Goal: Information Seeking & Learning: Learn about a topic

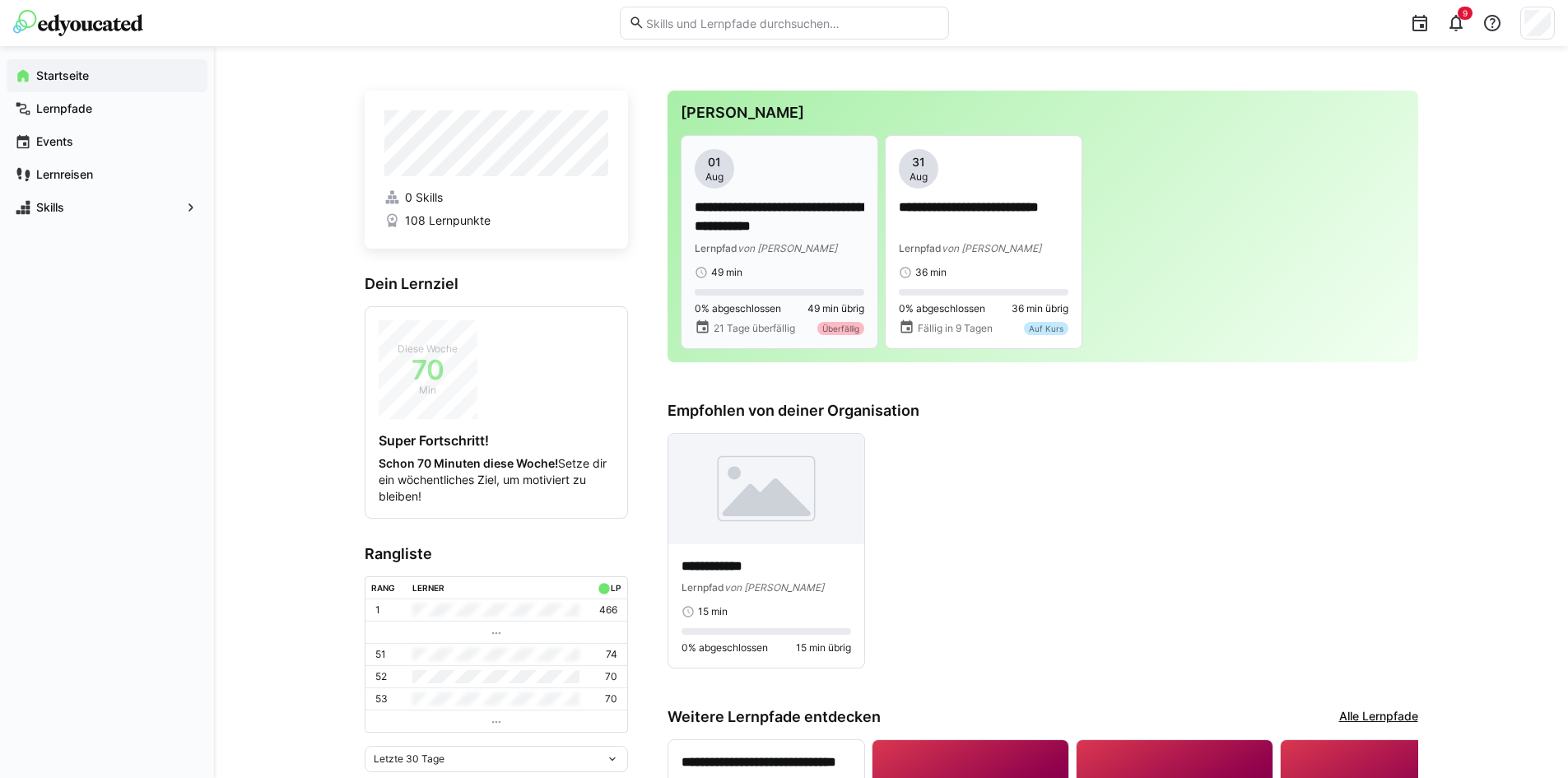
click at [750, 218] on p "**********" at bounding box center [780, 217] width 170 height 38
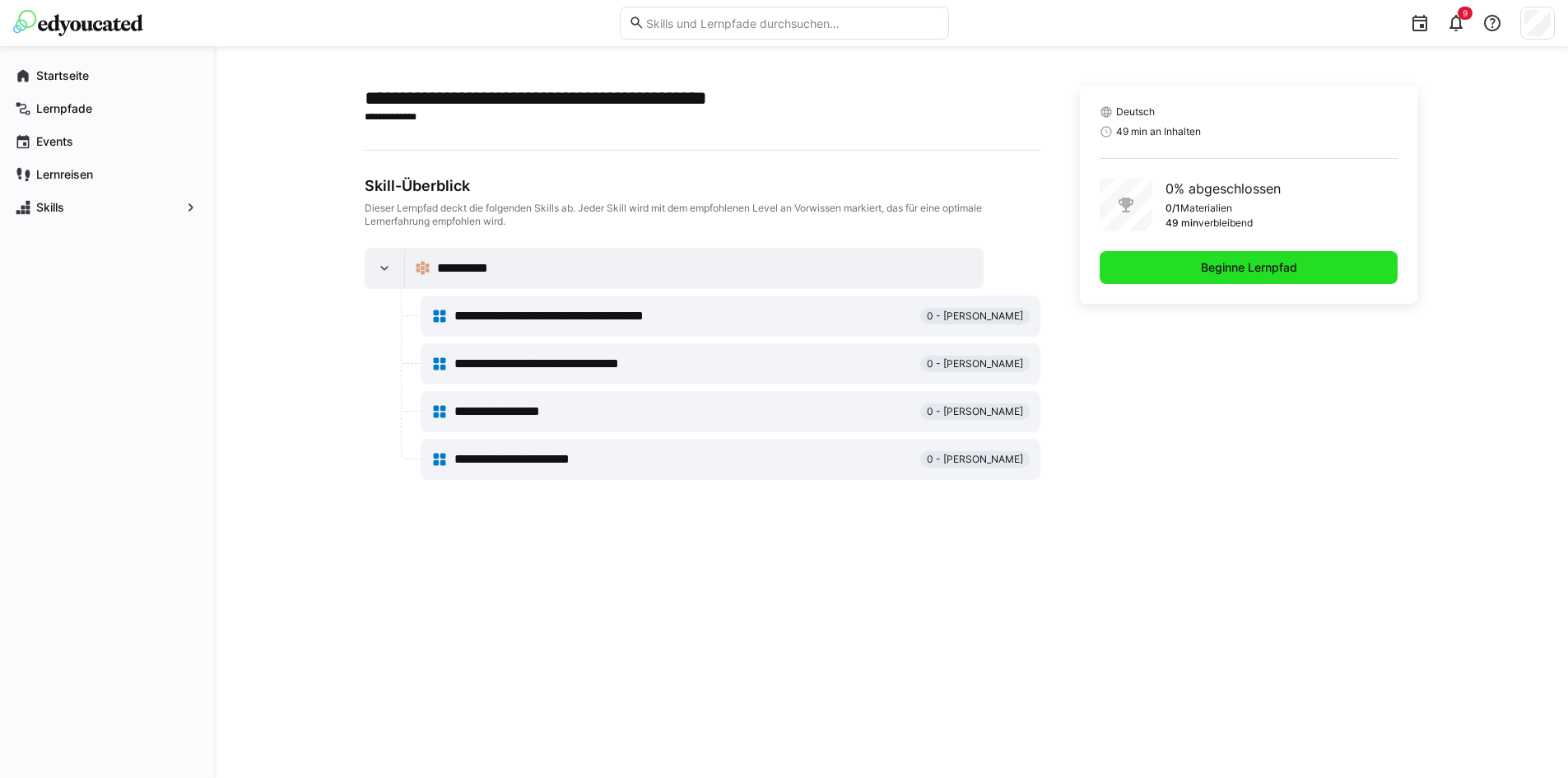
click at [1217, 270] on span "Beginne Lernpfad" at bounding box center [1249, 267] width 101 height 17
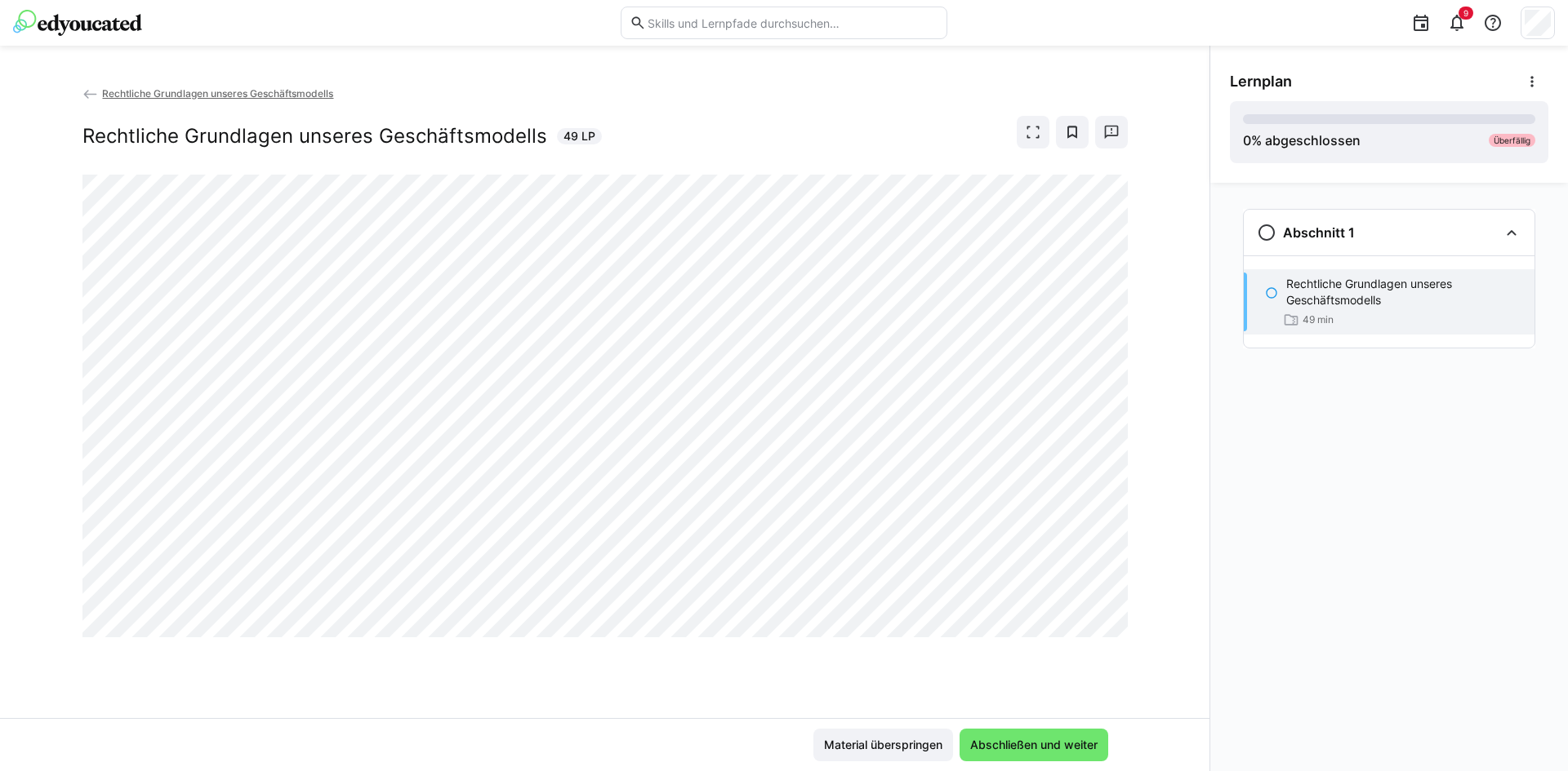
drag, startPoint x: 530, startPoint y: 649, endPoint x: 501, endPoint y: 646, distance: 29.2
click at [503, 647] on div "Rechtliche Grundlagen unseres Geschäftsmodells Rechtliche Grundlagen unseres Ge…" at bounding box center [604, 402] width 1209 height 634
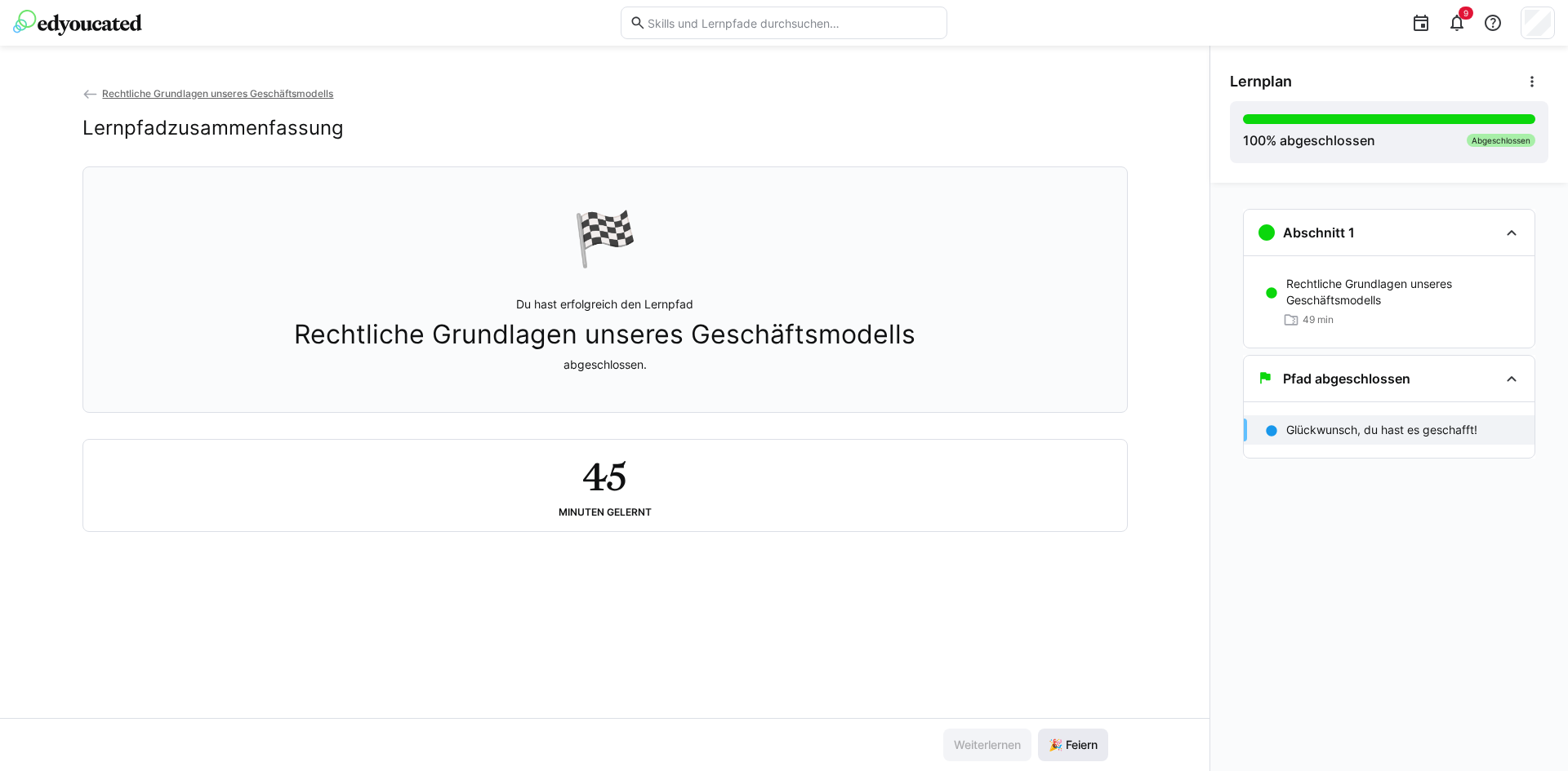
click at [1065, 750] on span "🎉 Feiern" at bounding box center [1073, 745] width 54 height 16
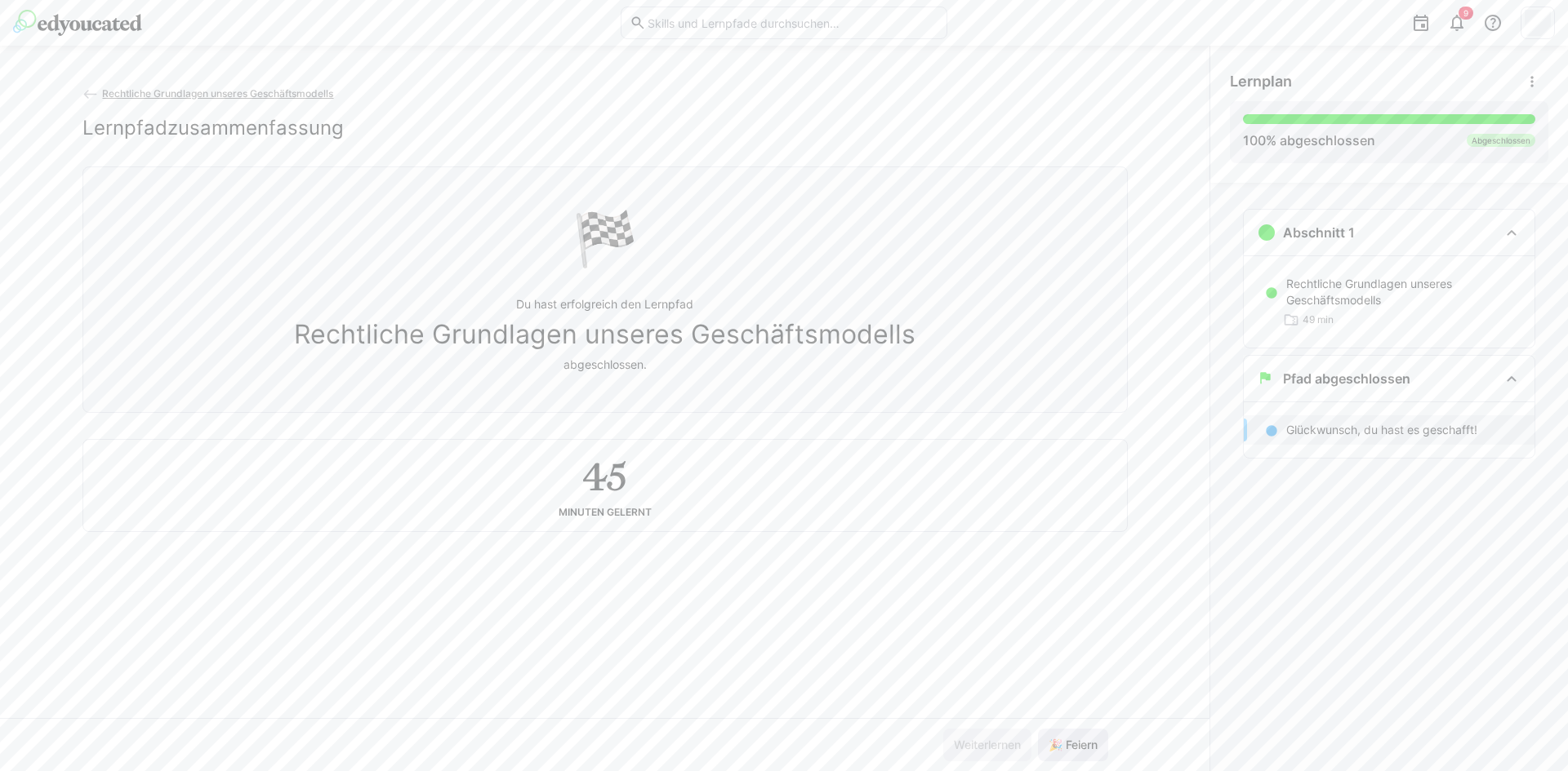
click at [1076, 733] on span "🎉 Feiern" at bounding box center [1073, 745] width 71 height 33
click at [1076, 734] on span "🎉 Feiern" at bounding box center [1073, 745] width 71 height 33
click at [1076, 735] on span "🎉 Feiern" at bounding box center [1073, 745] width 71 height 33
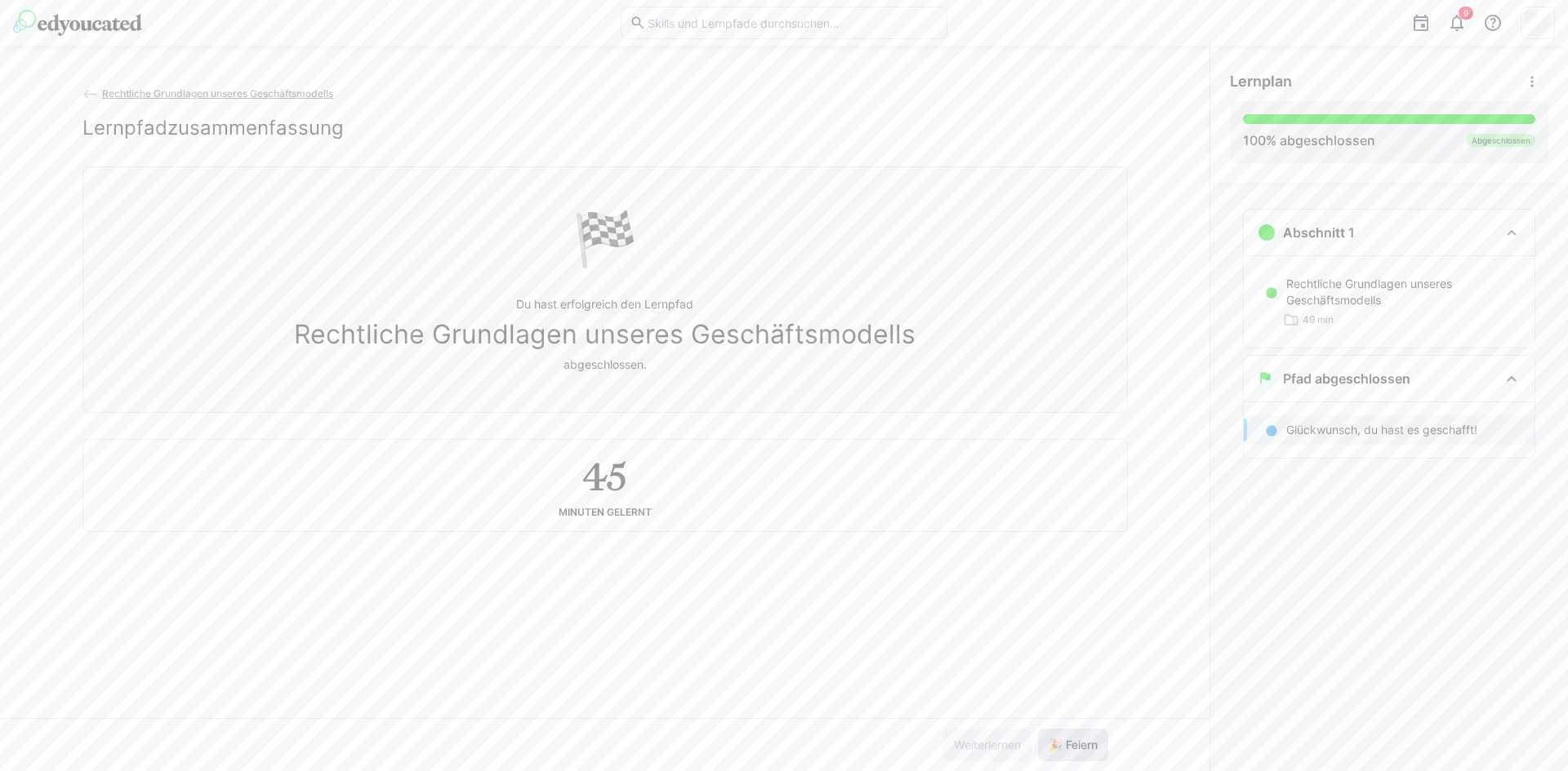
click at [1076, 735] on span "🎉 Feiern" at bounding box center [1073, 745] width 71 height 33
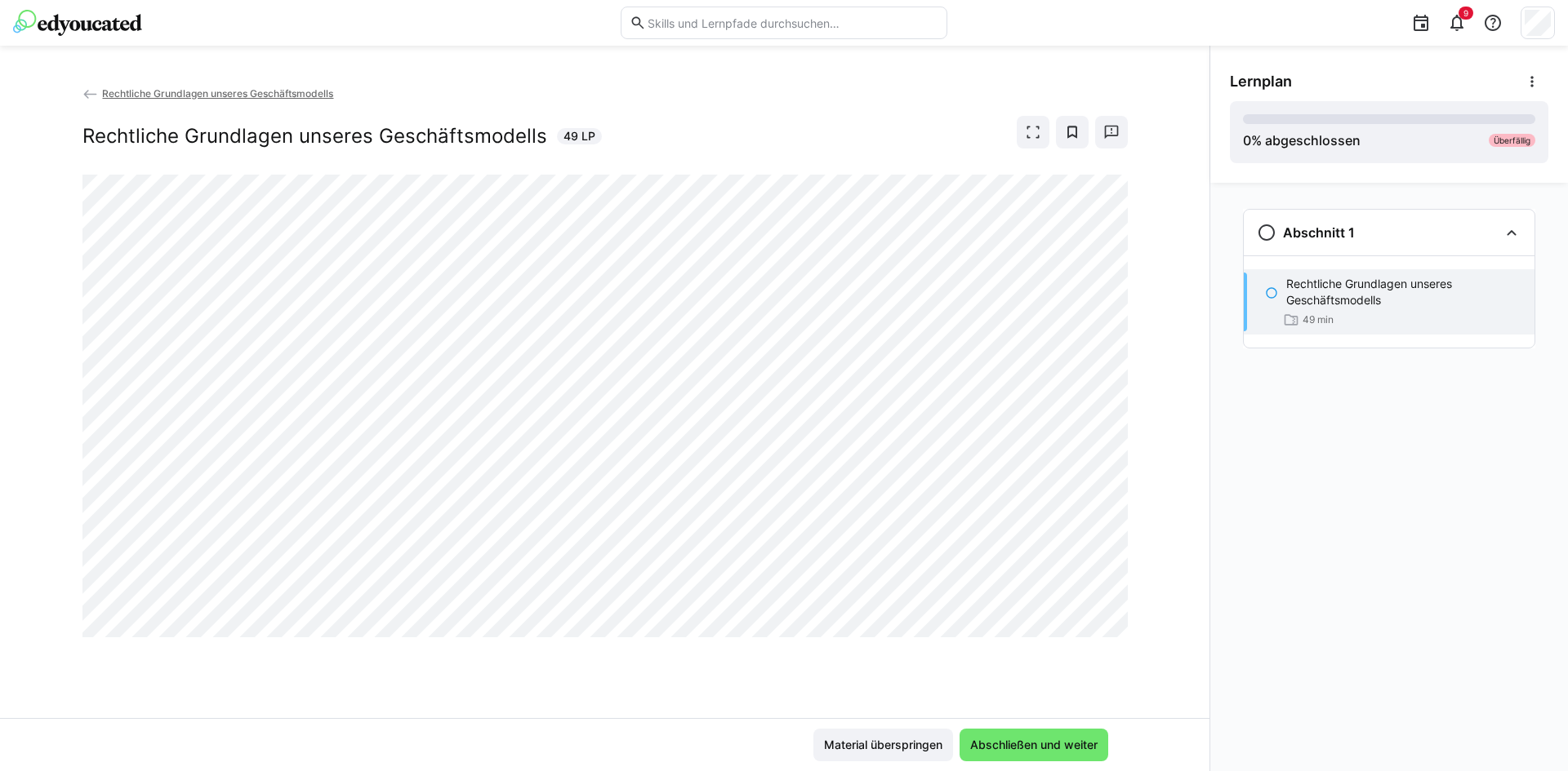
click at [117, 16] on img at bounding box center [77, 22] width 129 height 26
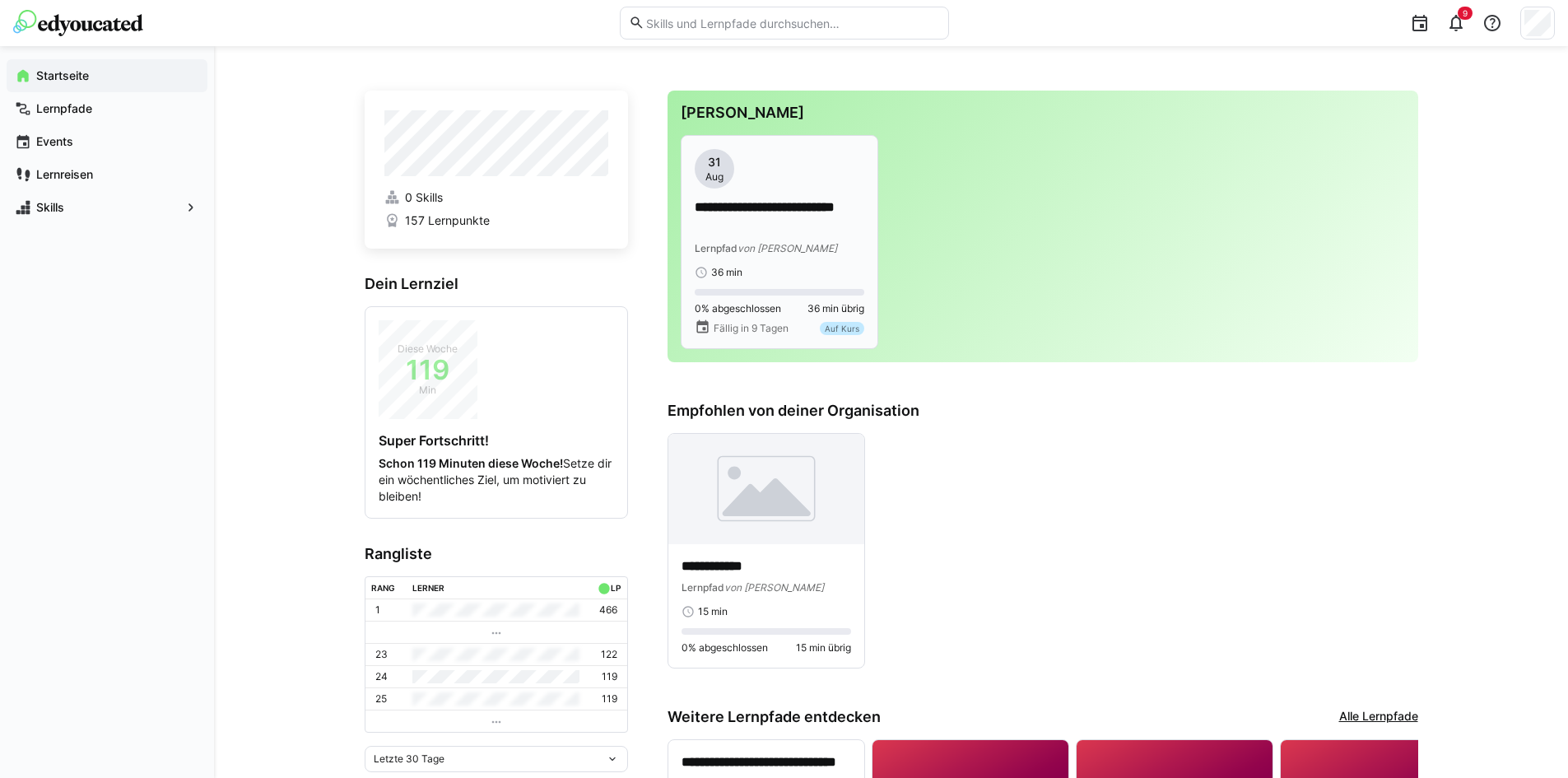
click at [784, 220] on p "**********" at bounding box center [780, 217] width 170 height 38
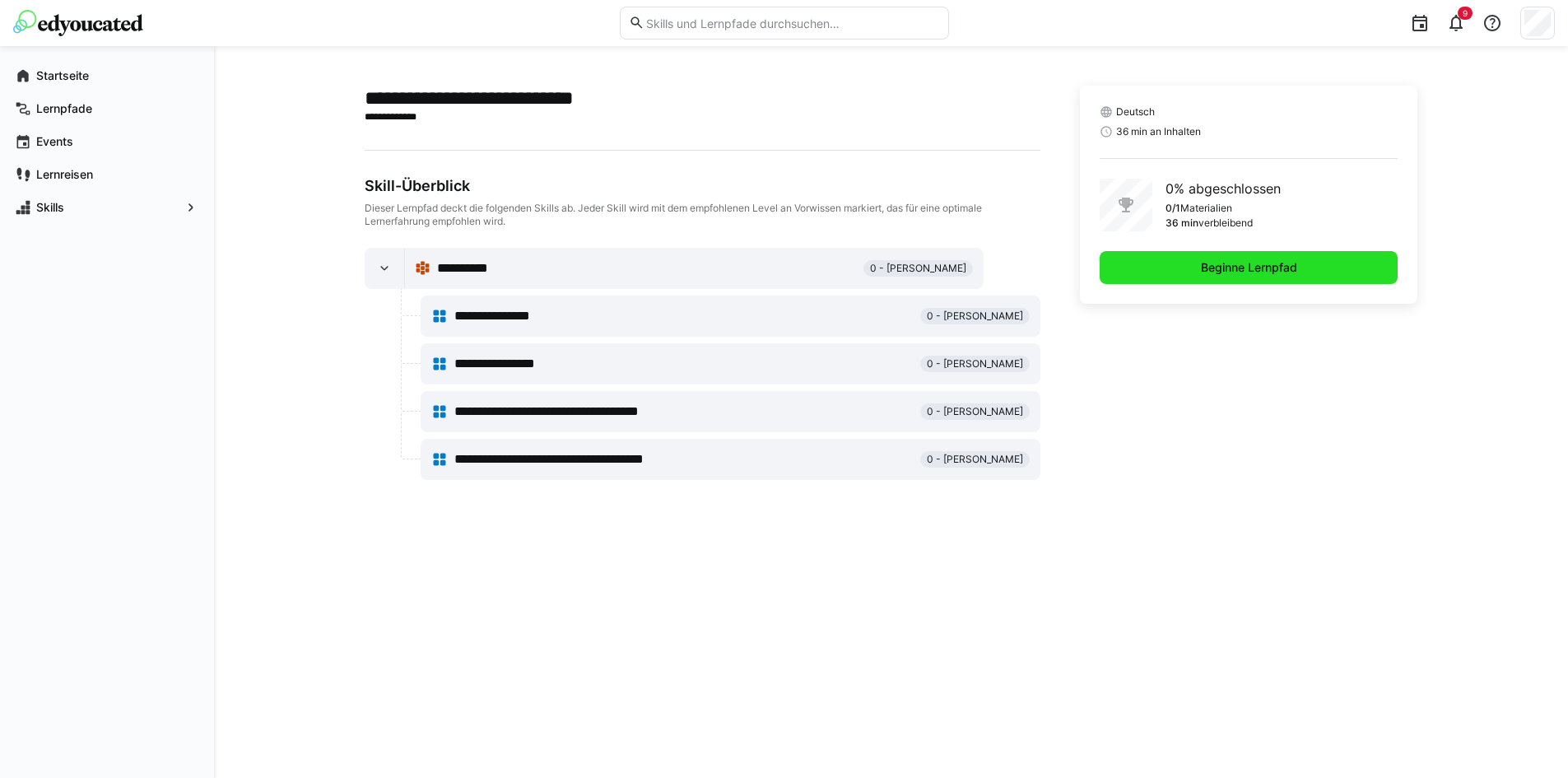
click at [1243, 269] on span "Beginne Lernpfad" at bounding box center [1249, 267] width 101 height 17
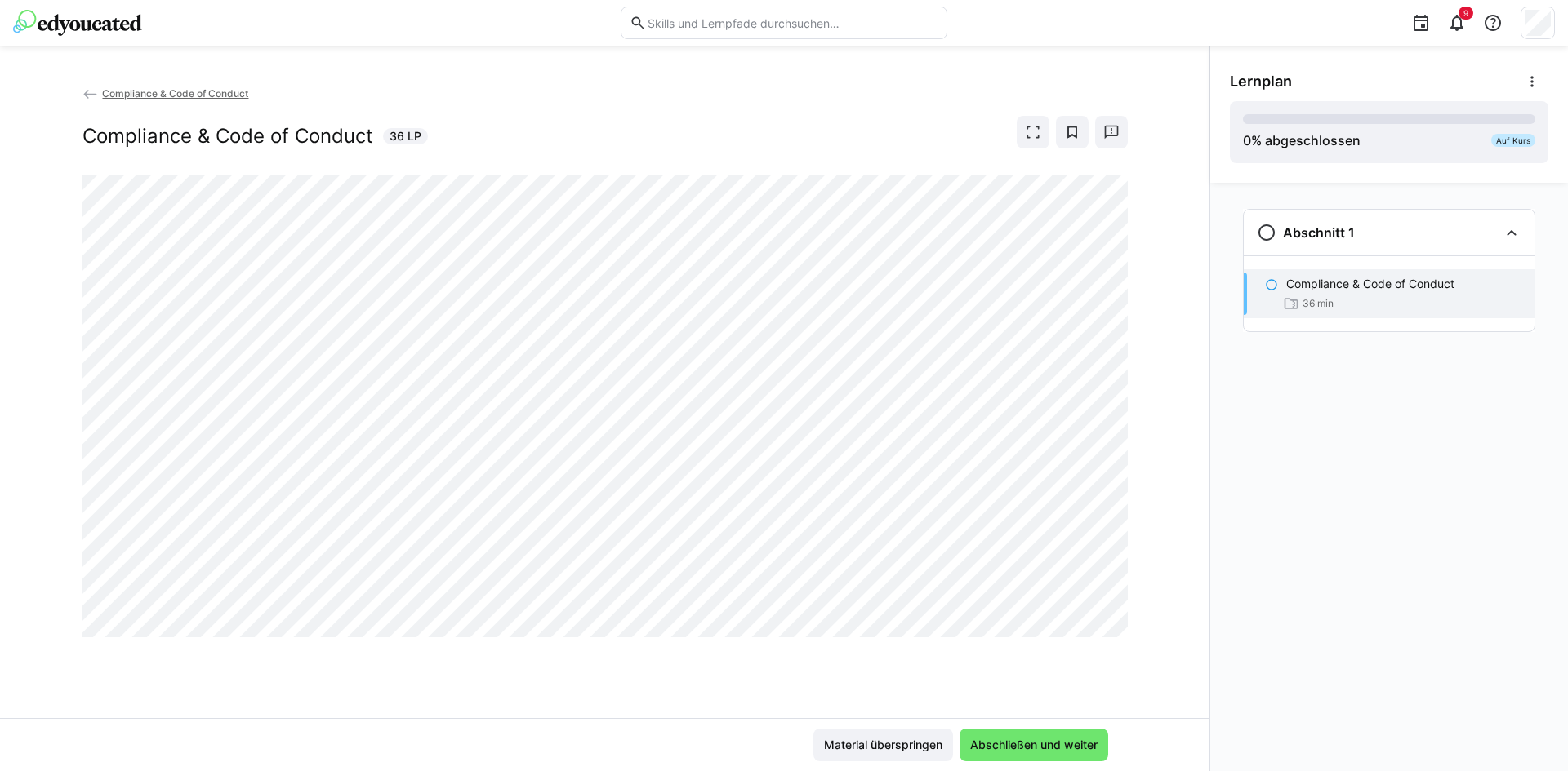
click at [102, 34] on img at bounding box center [77, 22] width 129 height 26
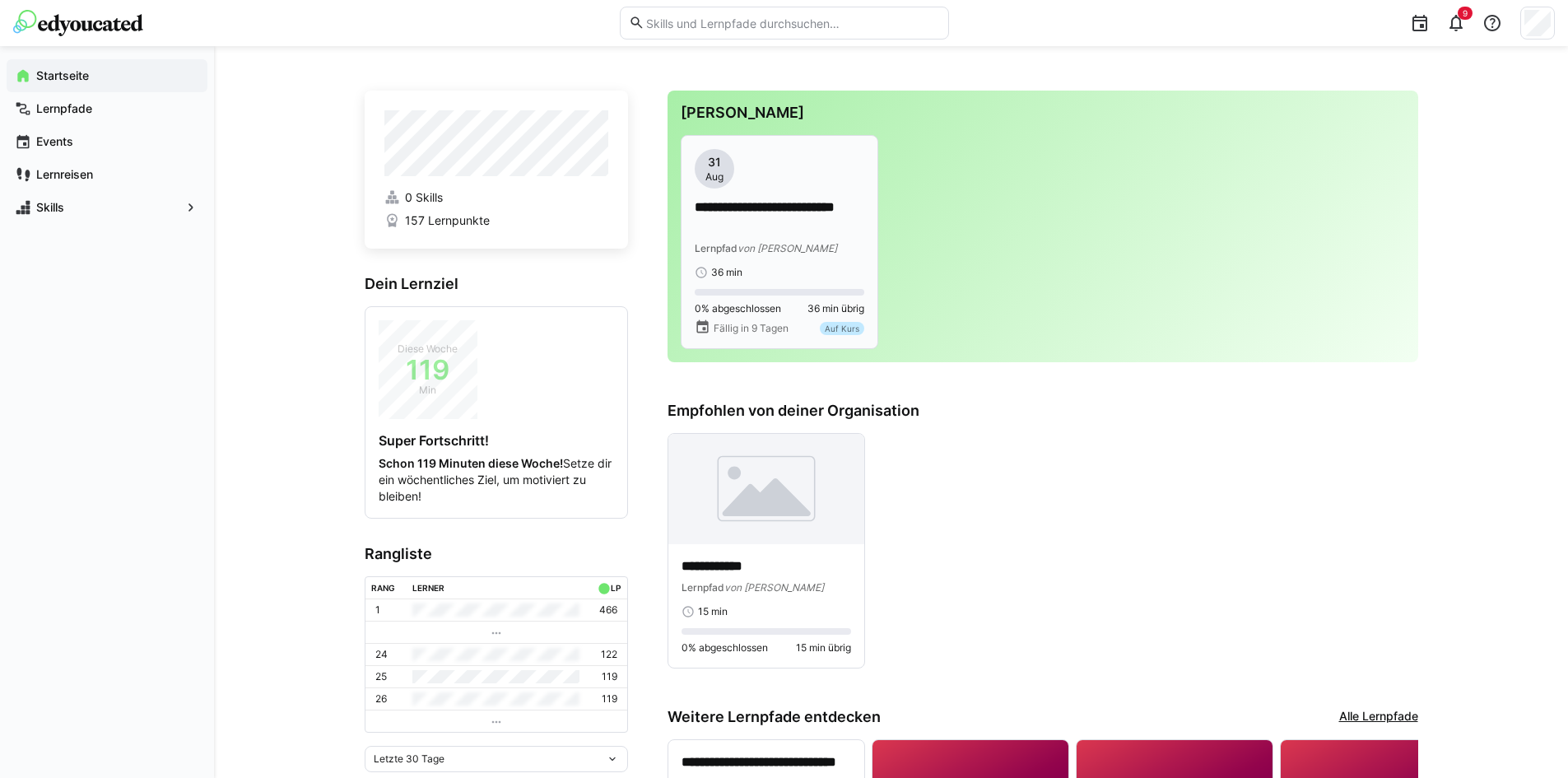
click at [754, 226] on p "**********" at bounding box center [780, 217] width 170 height 38
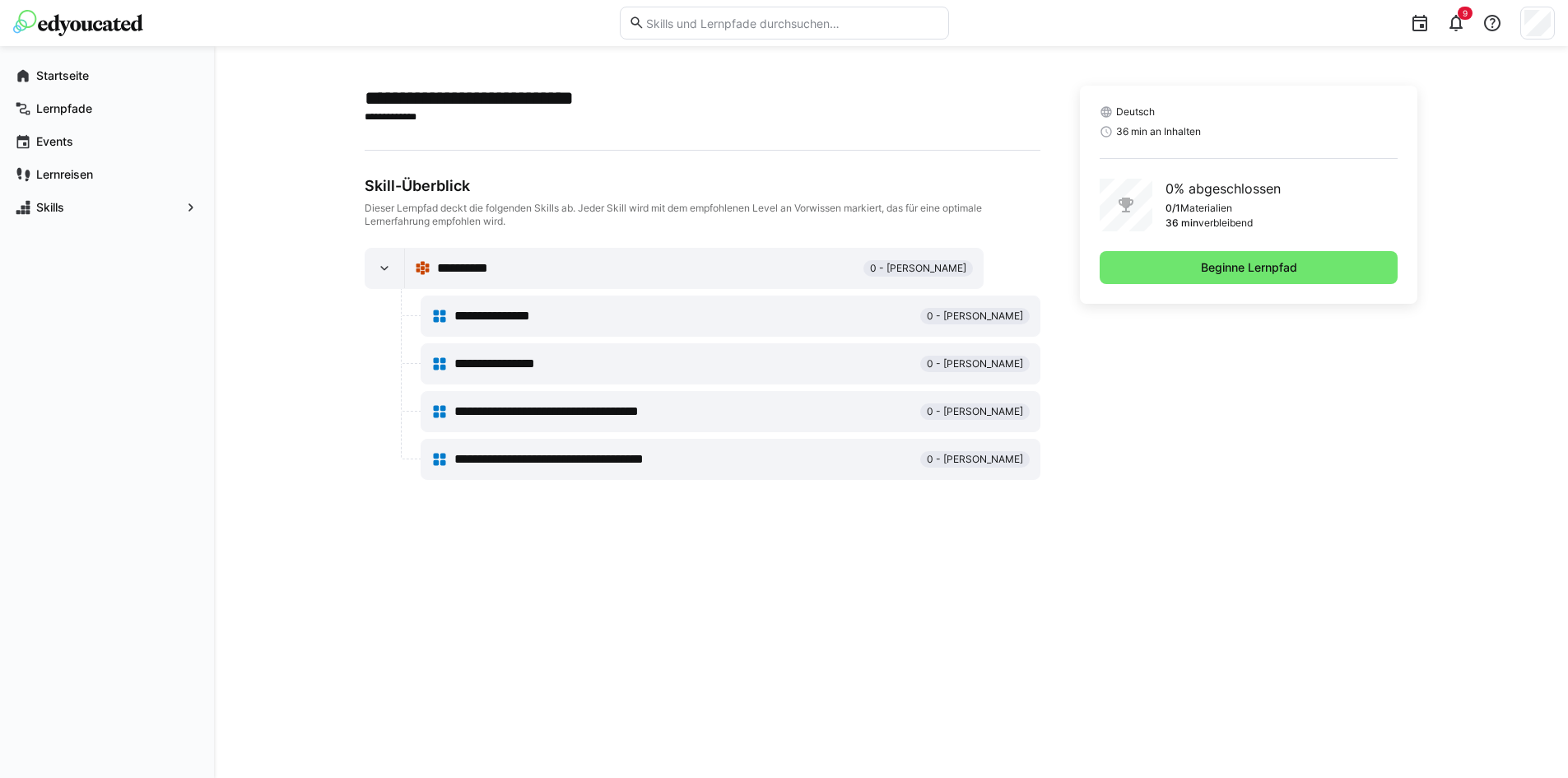
click at [459, 316] on span "**********" at bounding box center [508, 316] width 107 height 19
click at [1180, 273] on span "Beginne Lernpfad" at bounding box center [1249, 268] width 299 height 33
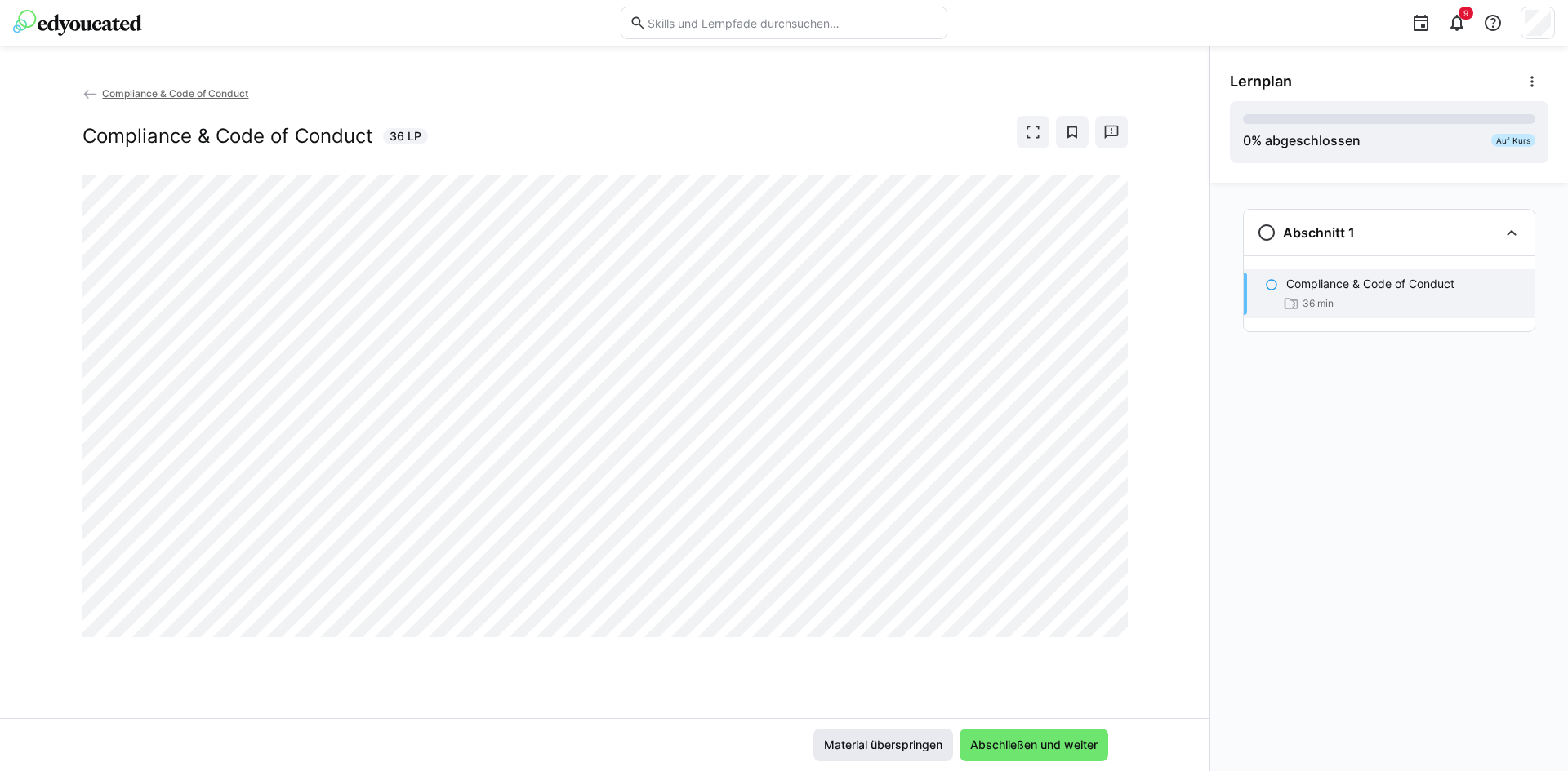
click at [916, 748] on span "Material überspringen" at bounding box center [884, 745] width 124 height 16
click at [995, 738] on span "Abschließen und weiter" at bounding box center [1033, 745] width 132 height 16
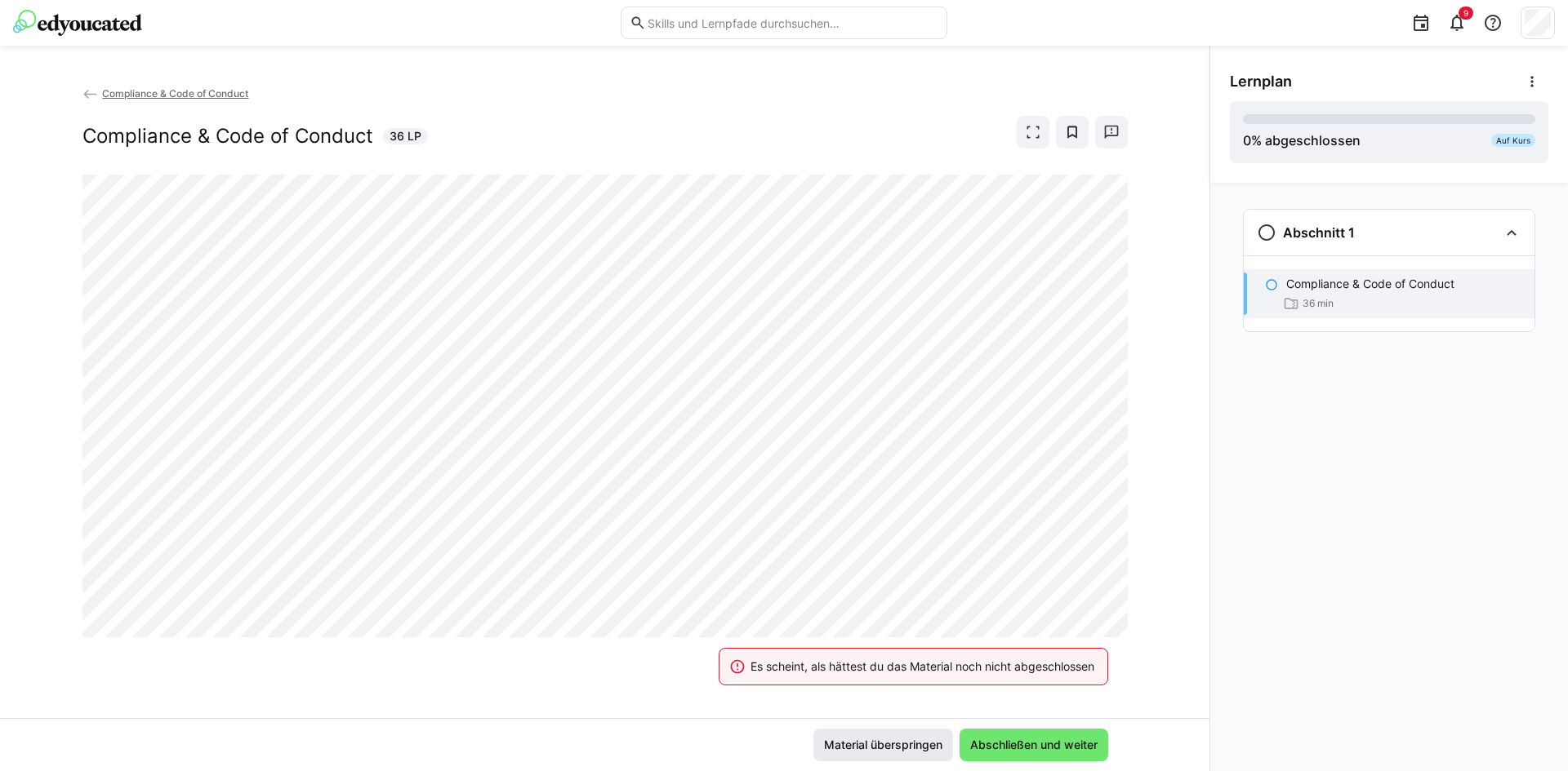
click at [866, 749] on span "Material überspringen" at bounding box center [884, 745] width 124 height 16
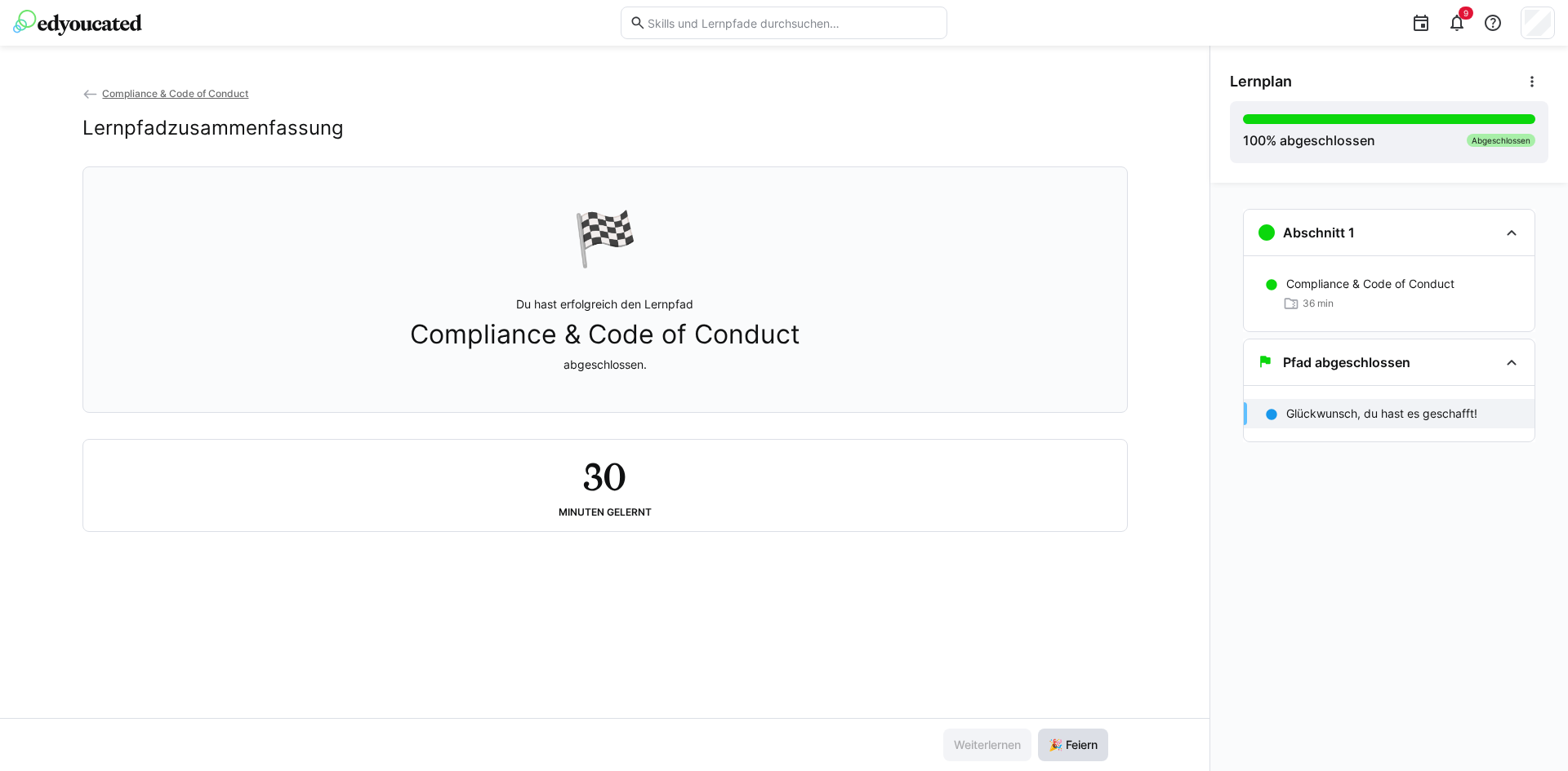
click at [1060, 749] on span "🎉 Feiern" at bounding box center [1073, 745] width 54 height 16
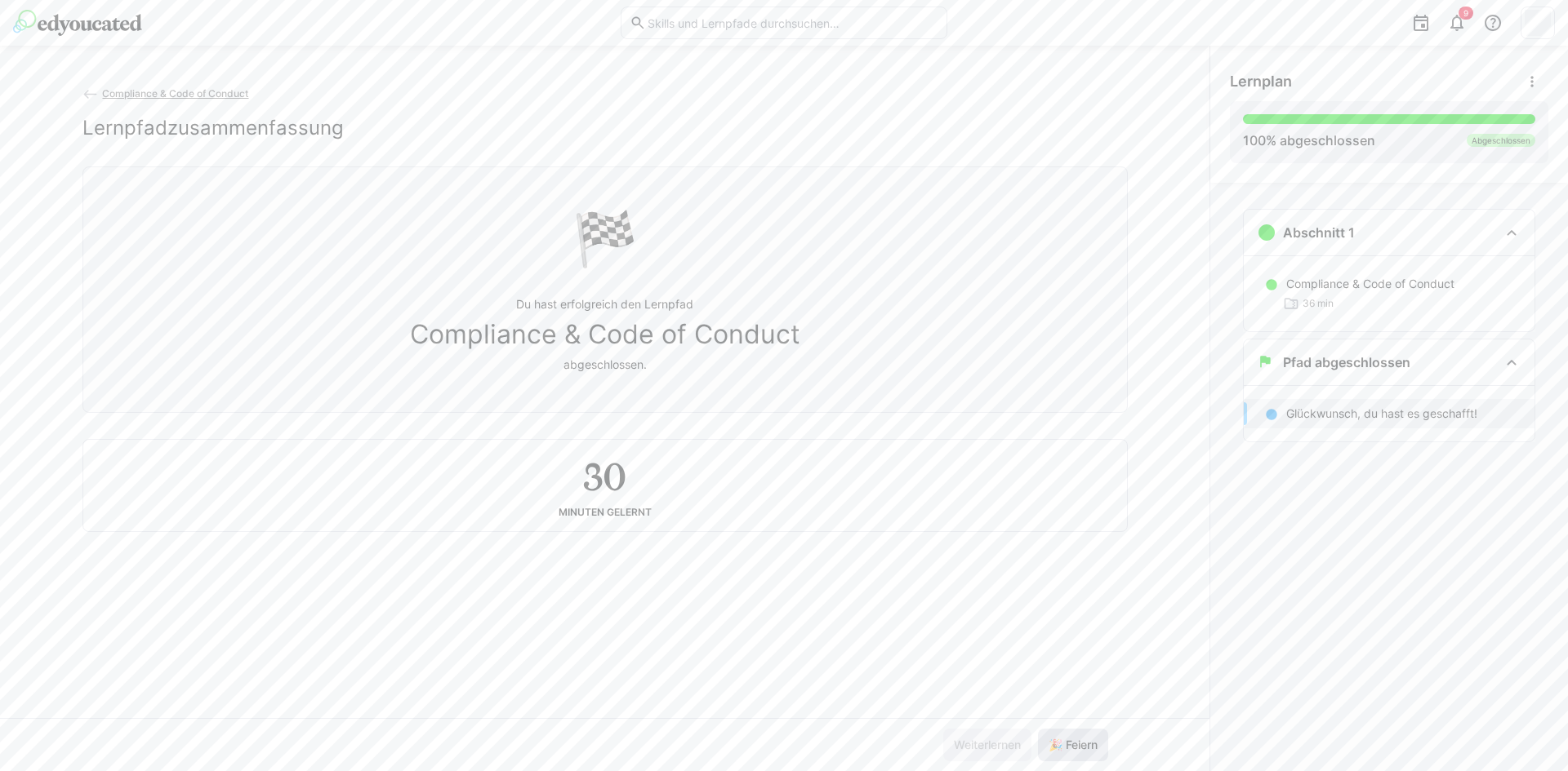
click at [1060, 749] on span "🎉 Feiern" at bounding box center [1073, 745] width 54 height 16
click at [1060, 750] on span "🎉 Feiern" at bounding box center [1073, 745] width 54 height 16
click at [1060, 751] on span "🎉 Feiern" at bounding box center [1073, 745] width 54 height 16
click at [1062, 750] on span "🎉 Feiern" at bounding box center [1073, 745] width 54 height 16
click at [1063, 748] on span "🎉 Feiern" at bounding box center [1073, 745] width 54 height 16
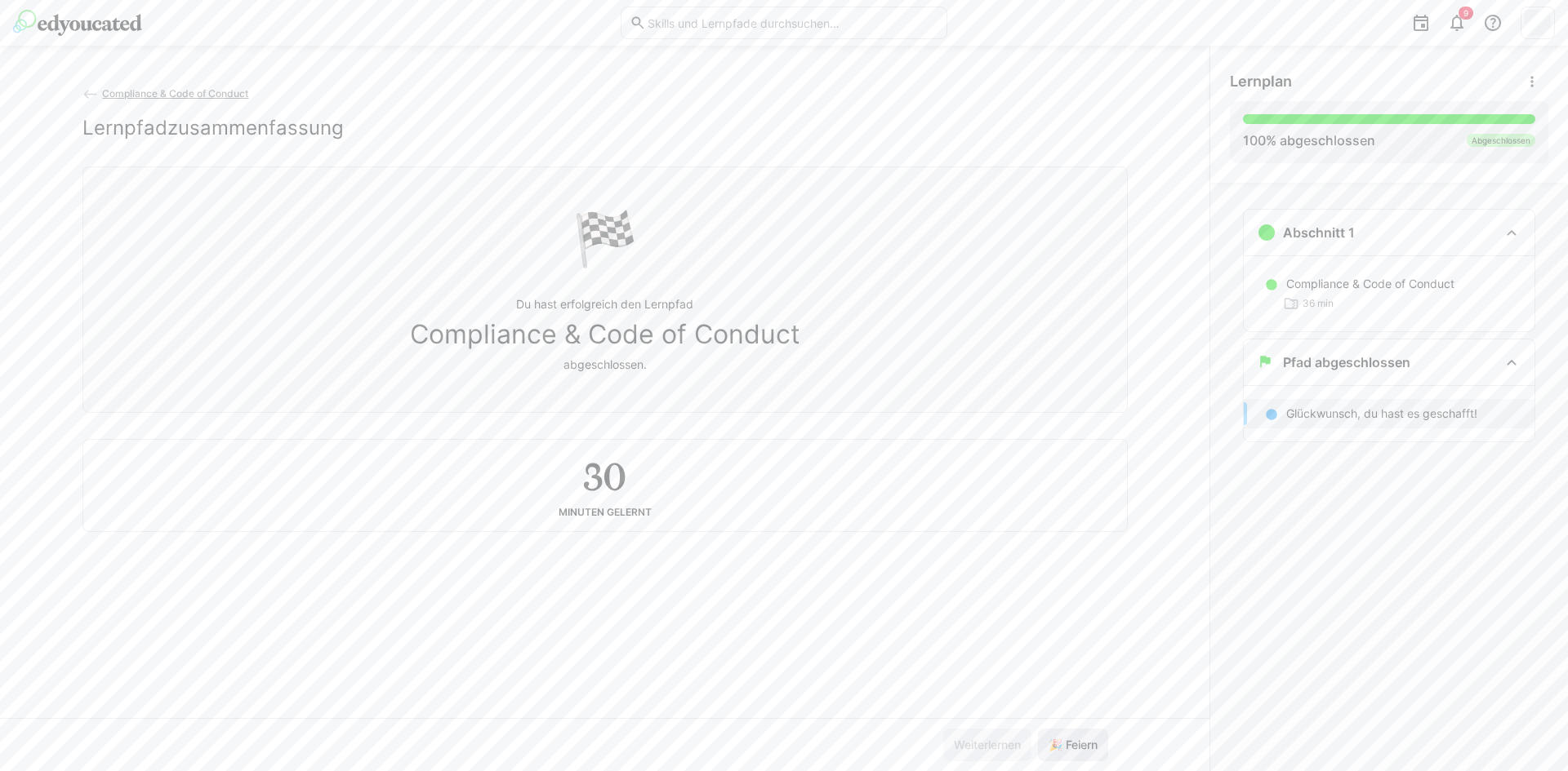
click at [1063, 748] on span "🎉 Feiern" at bounding box center [1073, 745] width 54 height 16
click at [1065, 743] on span "🎉 Feiern" at bounding box center [1073, 745] width 54 height 16
click at [1065, 742] on span "🎉 Feiern" at bounding box center [1073, 745] width 54 height 16
click at [1065, 741] on span "🎉 Feiern" at bounding box center [1073, 745] width 54 height 16
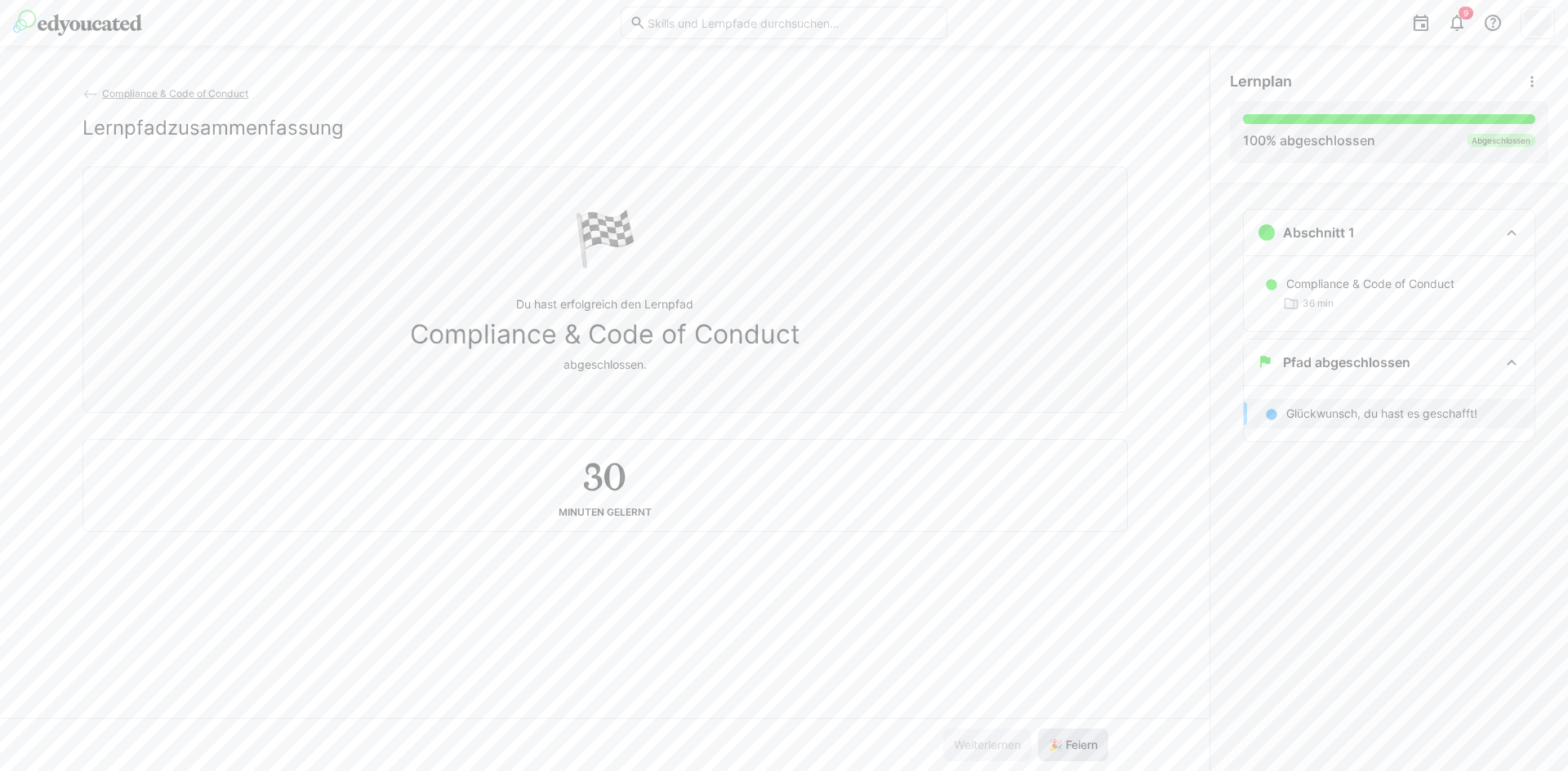
click at [1065, 741] on span "🎉 Feiern" at bounding box center [1073, 745] width 54 height 16
click at [1311, 417] on p "Glückwunsch, du hast es geschafft!" at bounding box center [1381, 414] width 191 height 16
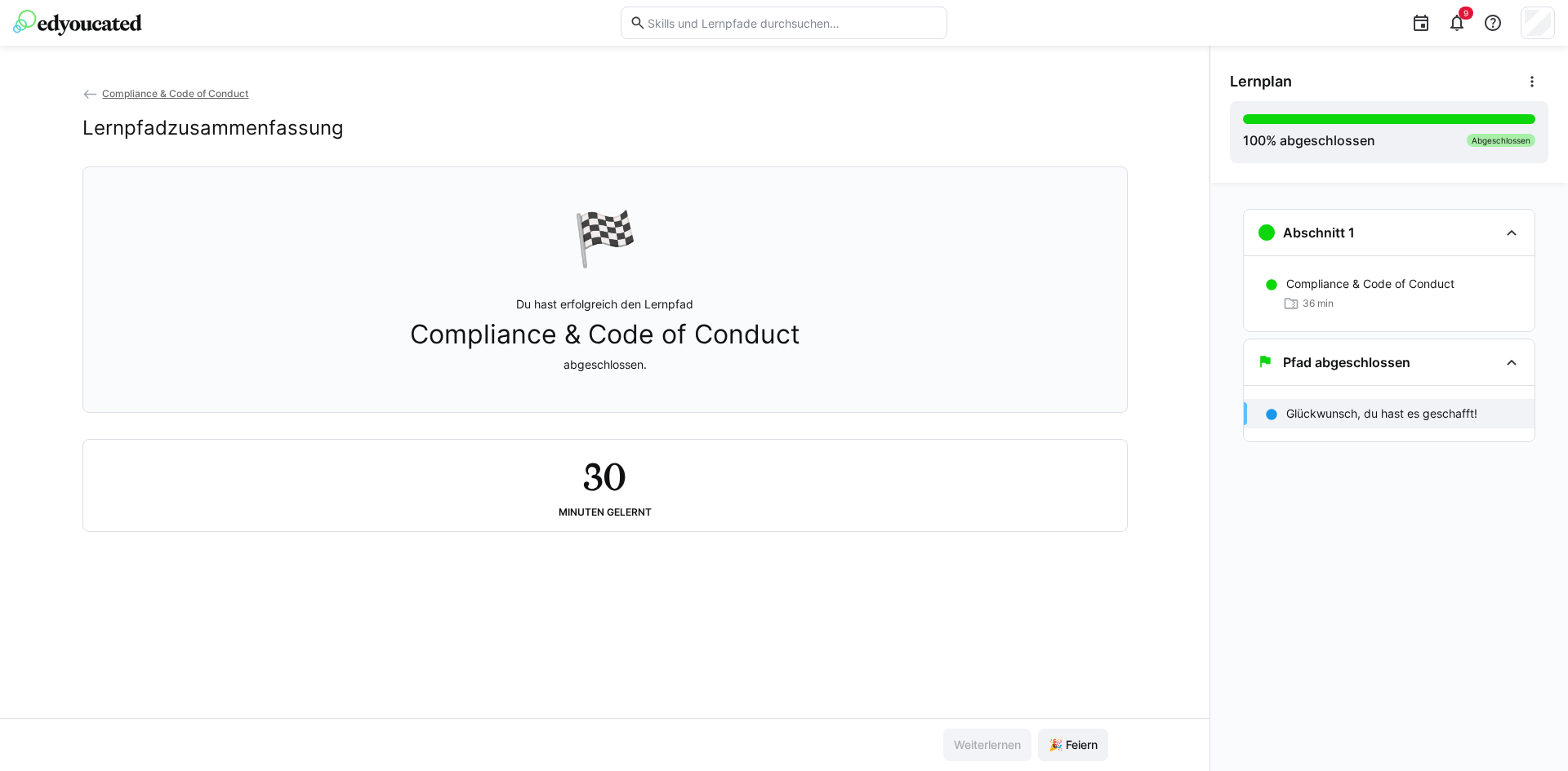
click at [118, 84] on div "Compliance & Code of Conduct Lernpfadzusammenfassung 🏁 Du hast erfolgreich den …" at bounding box center [604, 408] width 1209 height 726
click at [118, 90] on span "Compliance & Code of Conduct" at bounding box center [175, 93] width 146 height 13
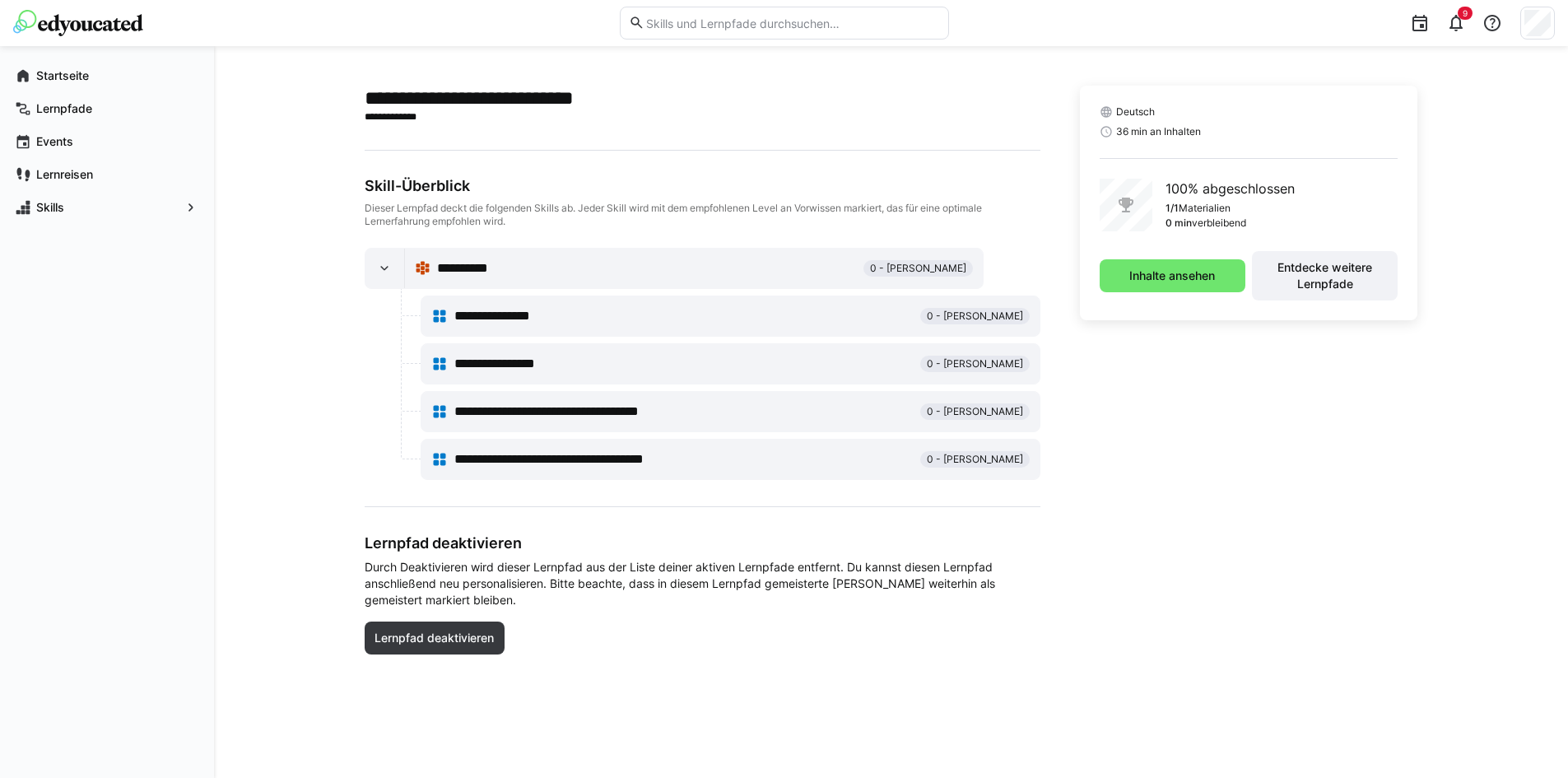
click at [103, 27] on img at bounding box center [78, 22] width 130 height 26
